Goal: Find contact information: Find contact information

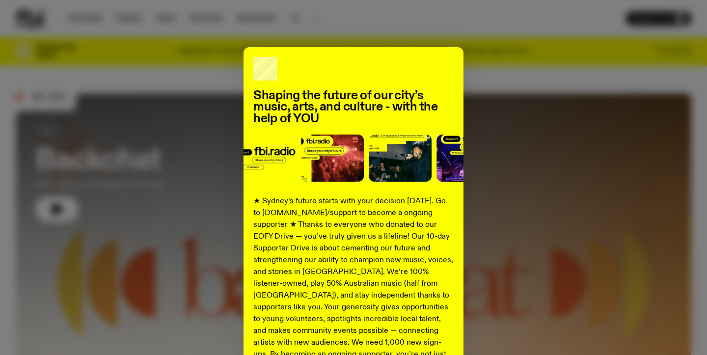
click at [436, 26] on div "Shaping the future of our city’s music, arts, and culture - with the help of YO…" at bounding box center [353, 177] width 707 height 355
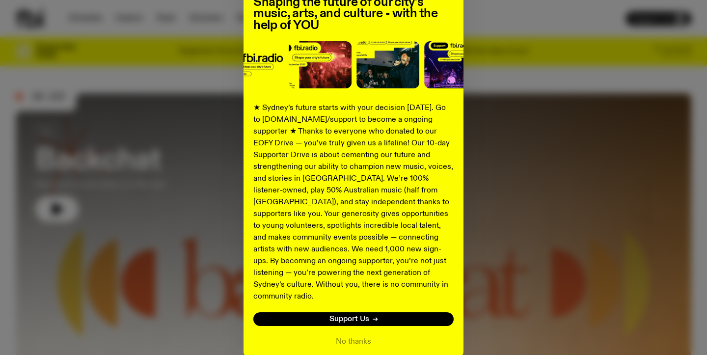
scroll to position [131, 0]
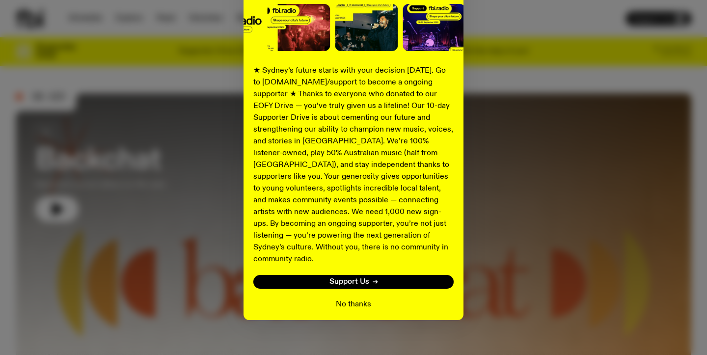
click at [346, 298] on button "No thanks" at bounding box center [353, 304] width 35 height 12
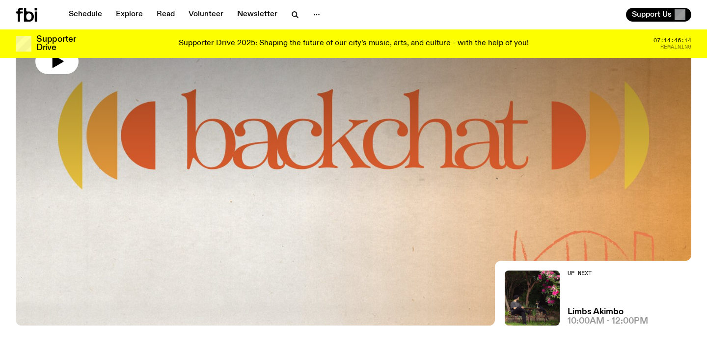
scroll to position [0, 0]
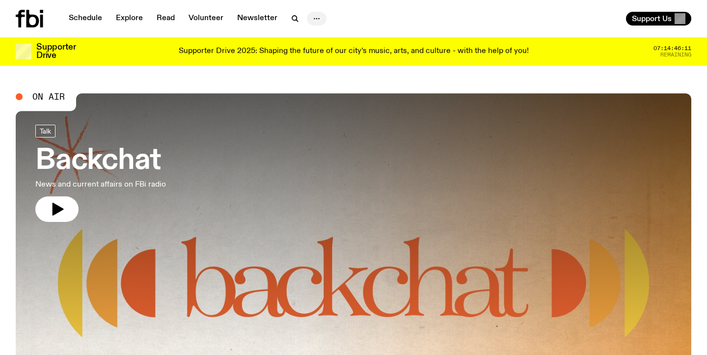
click at [313, 16] on icon "button" at bounding box center [317, 19] width 12 height 12
click at [307, 53] on link "Contact" at bounding box center [316, 56] width 49 height 14
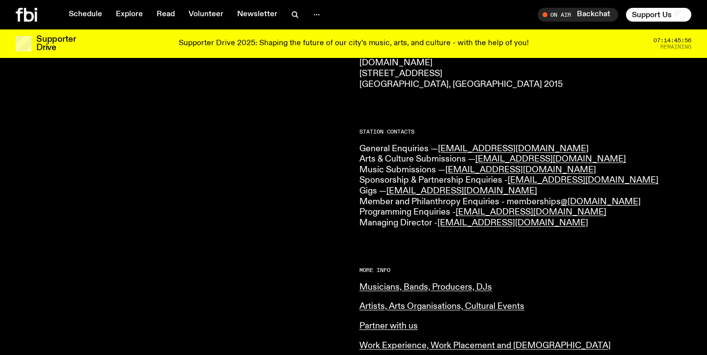
scroll to position [200, 0]
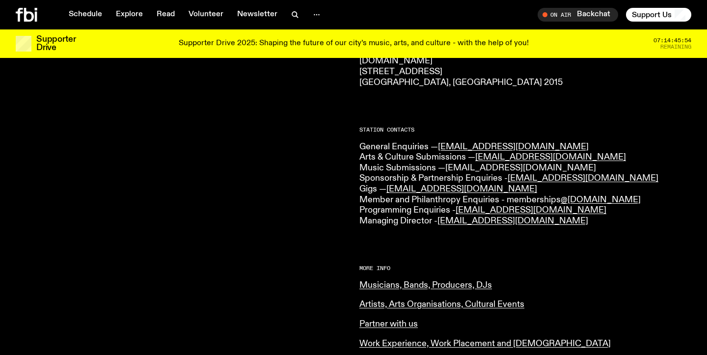
click at [503, 168] on link "[EMAIL_ADDRESS][DOMAIN_NAME]" at bounding box center [520, 167] width 151 height 9
click at [346, 205] on div at bounding box center [182, 224] width 332 height 575
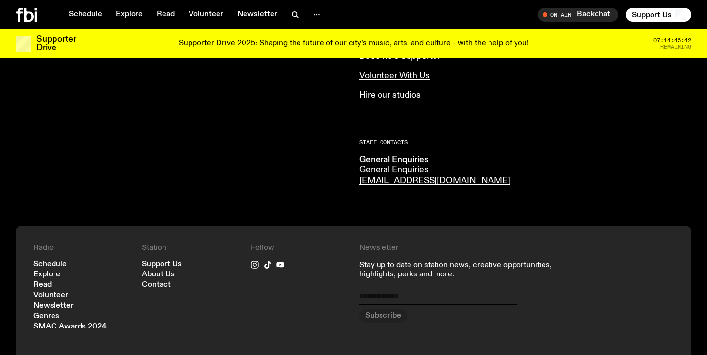
scroll to position [530, 0]
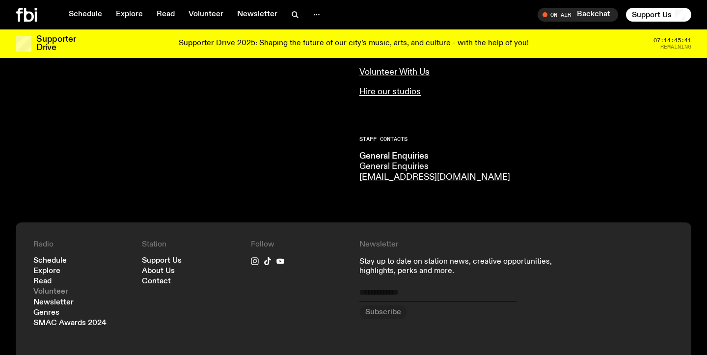
click at [53, 290] on link "Volunteer" at bounding box center [50, 291] width 35 height 7
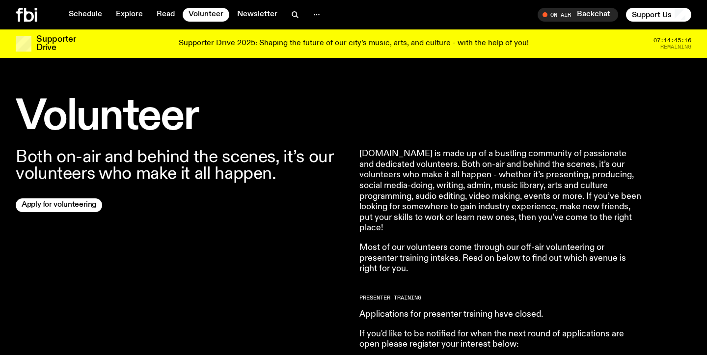
scroll to position [290, 0]
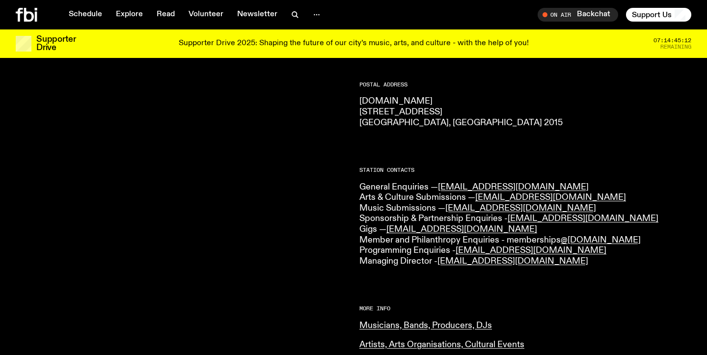
scroll to position [159, 0]
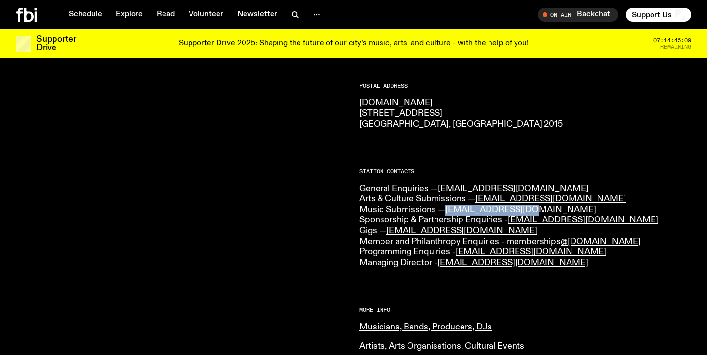
drag, startPoint x: 535, startPoint y: 211, endPoint x: 449, endPoint y: 212, distance: 86.4
click at [449, 212] on p "General Enquiries — [EMAIL_ADDRESS][DOMAIN_NAME] Arts & Culture Submissions — […" at bounding box center [525, 226] width 332 height 85
click at [525, 128] on p "[DOMAIN_NAME] [STREET_ADDRESS] 2015" at bounding box center [525, 114] width 332 height 32
drag, startPoint x: 540, startPoint y: 212, endPoint x: 449, endPoint y: 214, distance: 91.8
click at [449, 214] on p "General Enquiries — [EMAIL_ADDRESS][DOMAIN_NAME] Arts & Culture Submissions — […" at bounding box center [525, 226] width 332 height 85
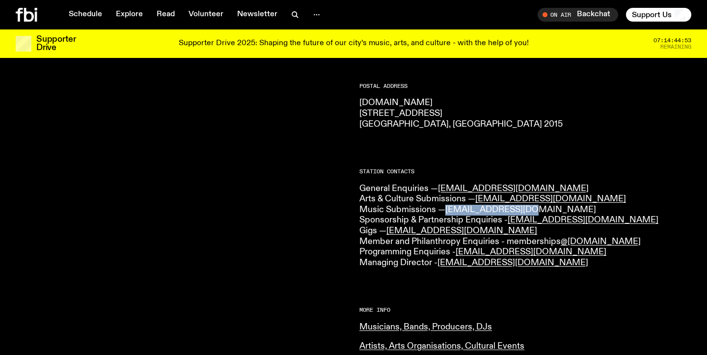
copy link "[EMAIL_ADDRESS][DOMAIN_NAME]"
